Goal: Answer question/provide support: Answer question/provide support

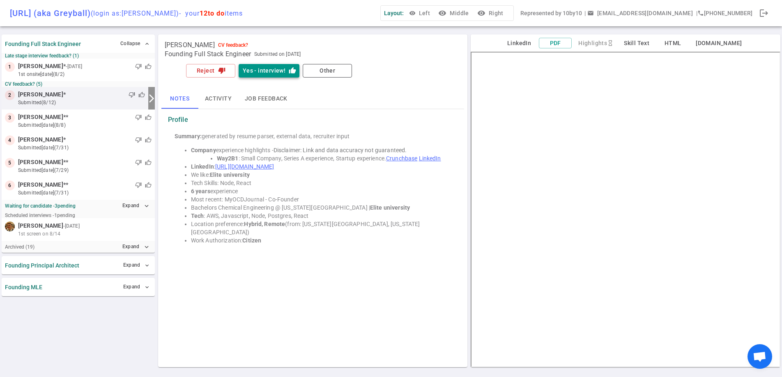
click at [271, 68] on button "Yes - interview! thumb_up" at bounding box center [269, 71] width 61 height 14
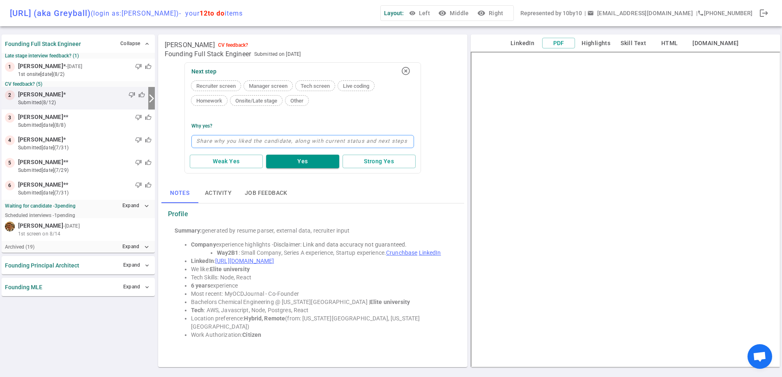
type textarea "s"
type textarea "st"
type textarea "s"
type textarea "l"
type textarea "la"
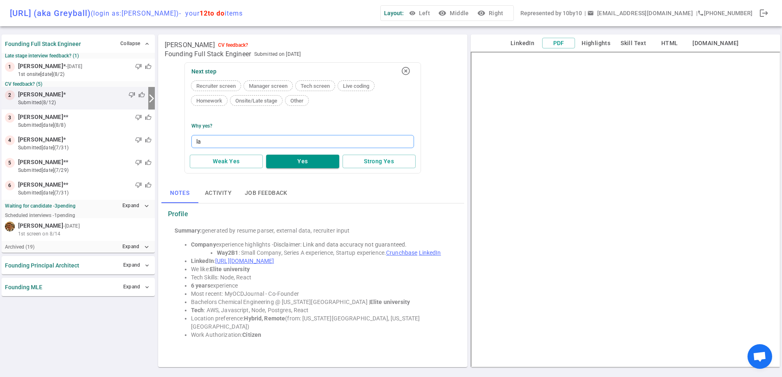
type textarea "lan"
type textarea "lang"
type textarea "langu"
type textarea "langua"
type textarea "languag"
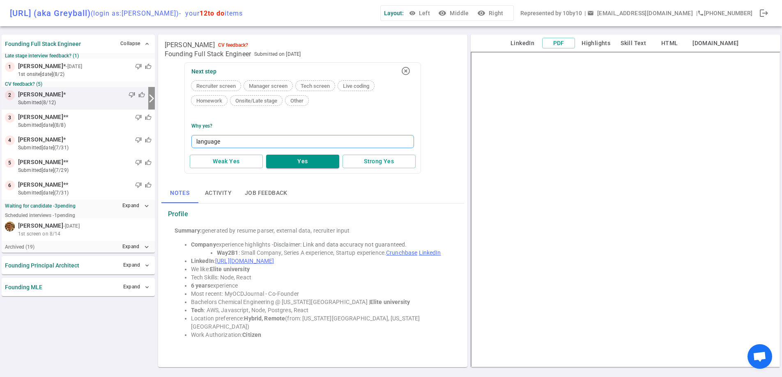
type textarea "language"
type textarea "language r"
type textarea "language re"
type textarea "language rel"
type textarea "language rele"
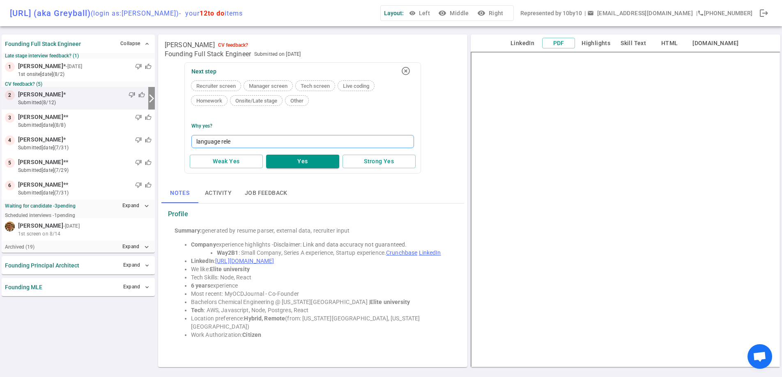
type textarea "language relev"
type textarea "language releva"
type textarea "language relevan"
type textarea "language relevant"
type textarea "language relevan"
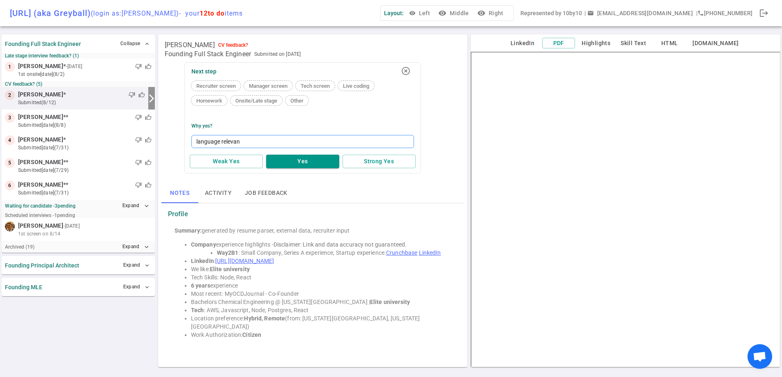
type textarea "language relevanc"
type textarea "language relevance"
type textarea "language relevance e"
type textarea "language relevance et"
type textarea "language relevance etc"
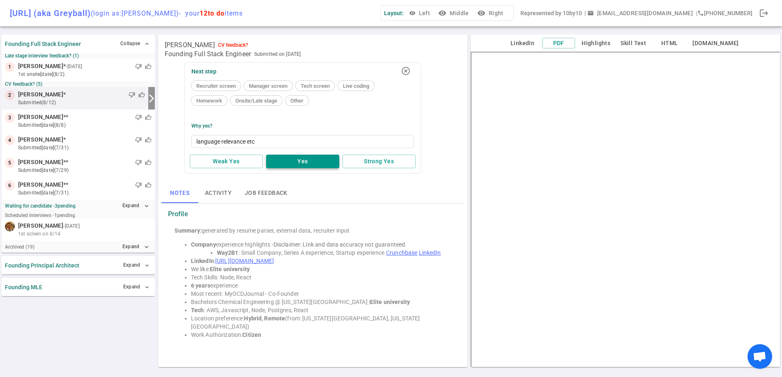
click at [301, 163] on button "Yes" at bounding box center [302, 162] width 73 height 14
